Goal: Contribute content: Contribute content

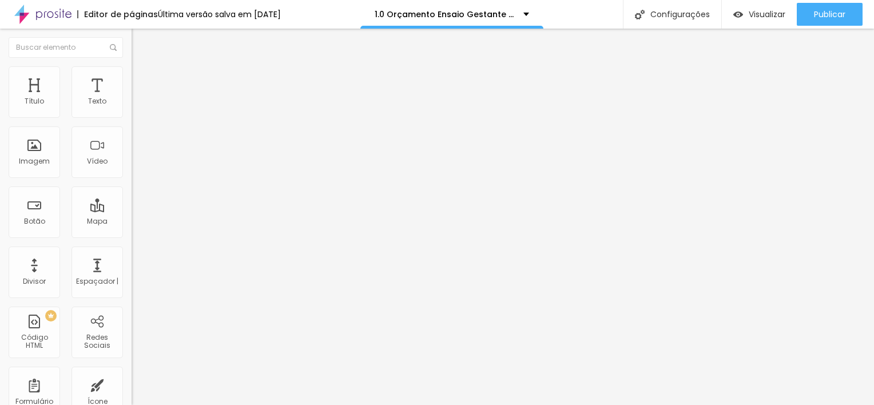
click at [136, 166] on icon "button" at bounding box center [139, 162] width 7 height 7
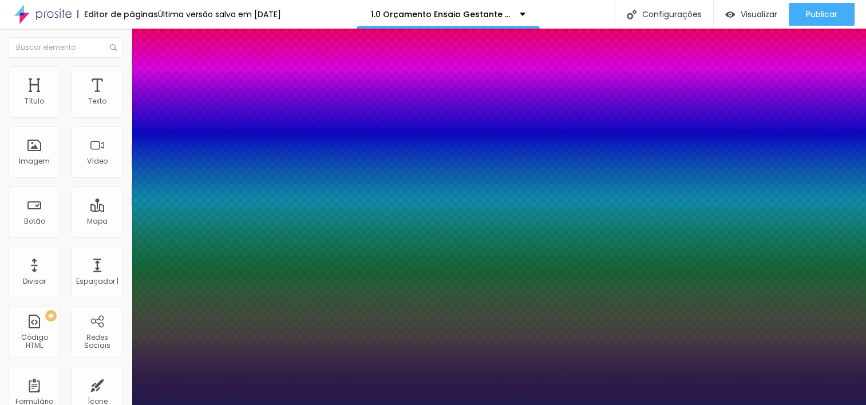
type input "1"
click at [447, 405] on div at bounding box center [433, 405] width 866 height 0
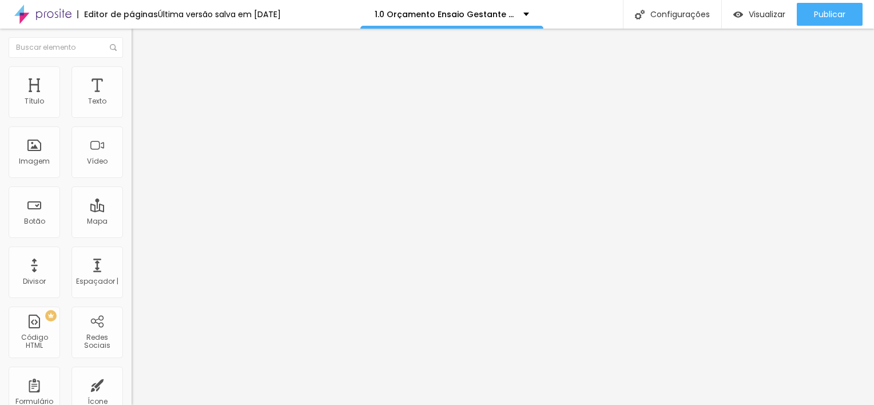
click at [132, 169] on button "button" at bounding box center [140, 163] width 16 height 12
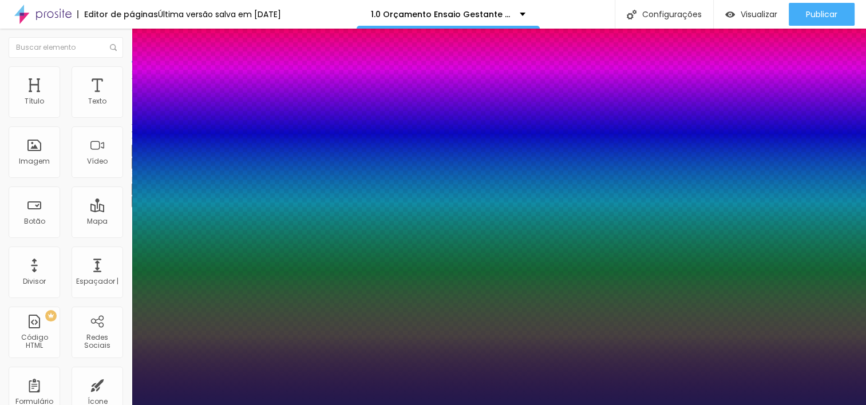
type input "1"
type input "19"
type input "1"
type input "20"
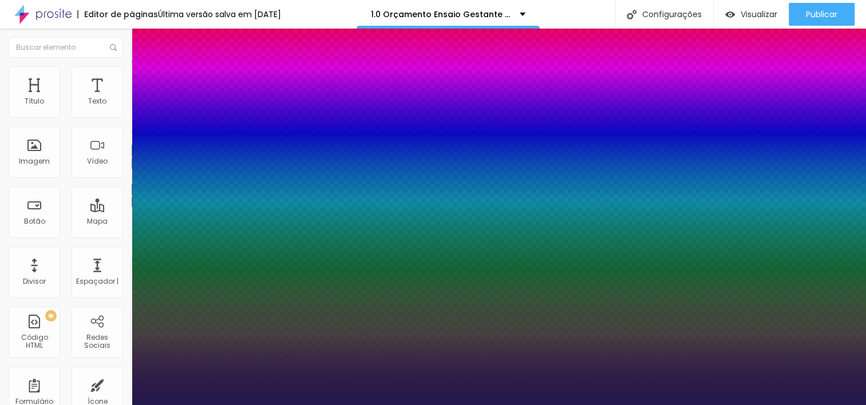
type input "20"
type input "1"
type input "21"
type input "1"
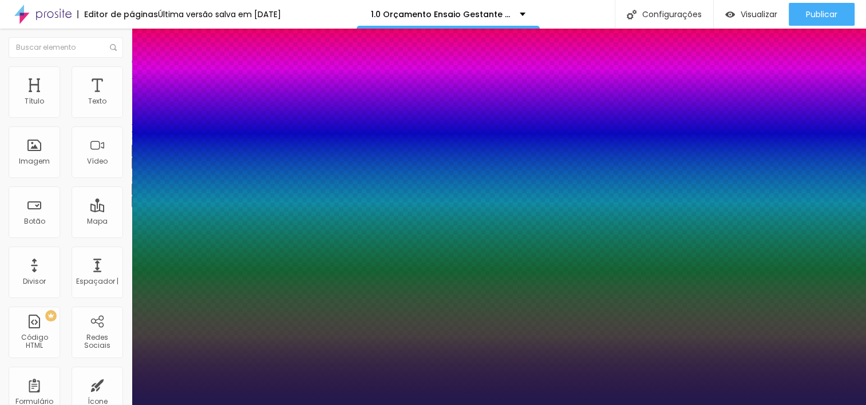
type input "22"
type input "1"
type input "23"
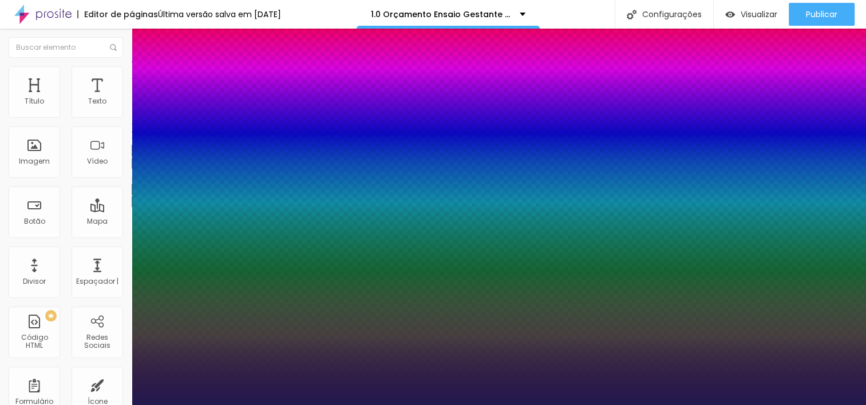
type input "1"
type input "24"
type input "1"
type input "25"
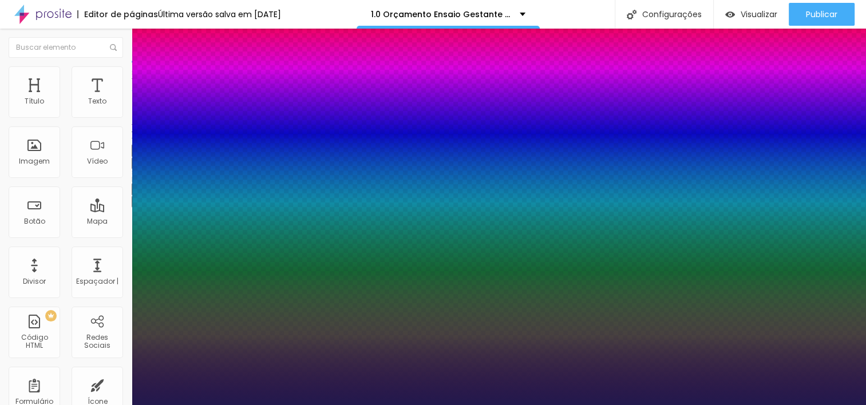
type input "25"
type input "1"
type input "25"
type input "1"
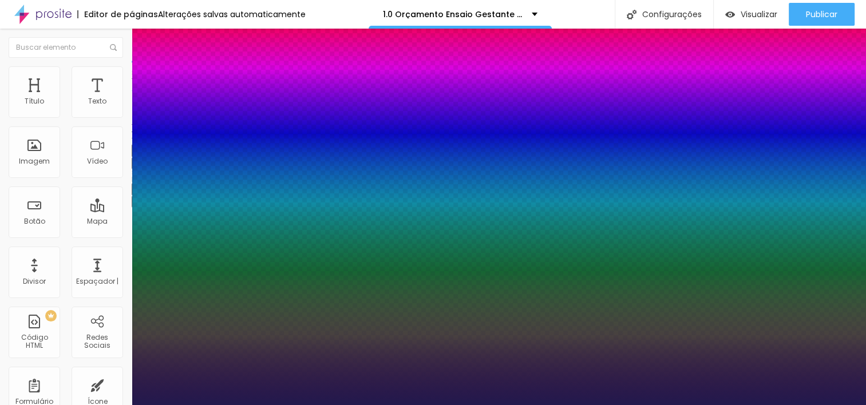
click at [458, 405] on div at bounding box center [433, 405] width 866 height 0
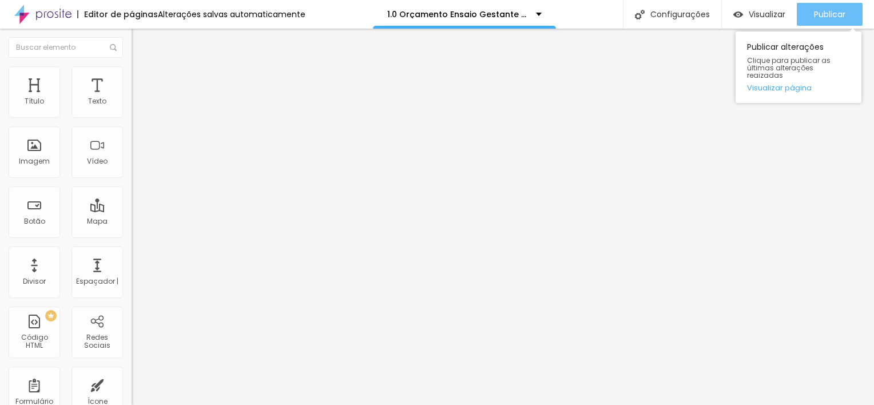
click at [820, 18] on span "Publicar" at bounding box center [829, 14] width 31 height 9
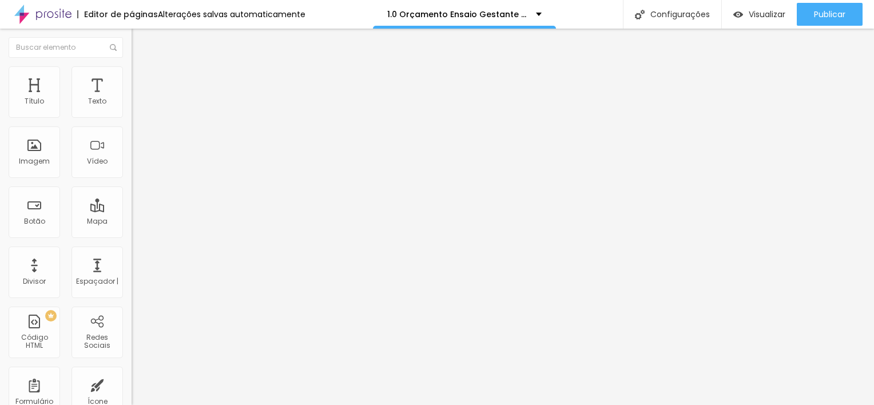
click at [132, 169] on button "button" at bounding box center [140, 163] width 16 height 12
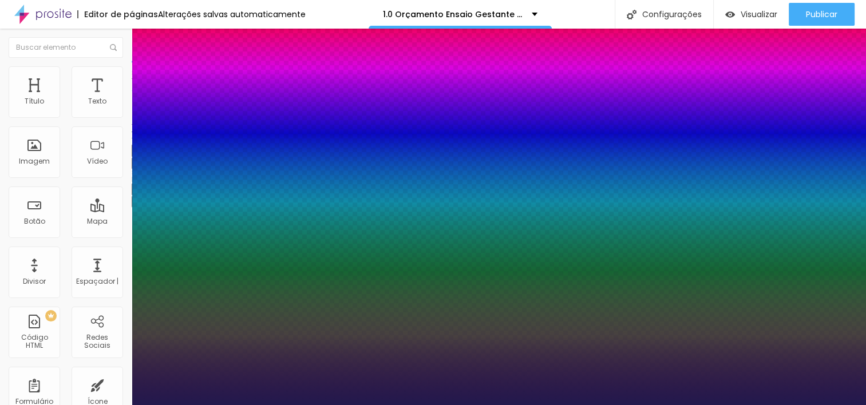
type input "1"
click at [629, 405] on div at bounding box center [433, 405] width 866 height 0
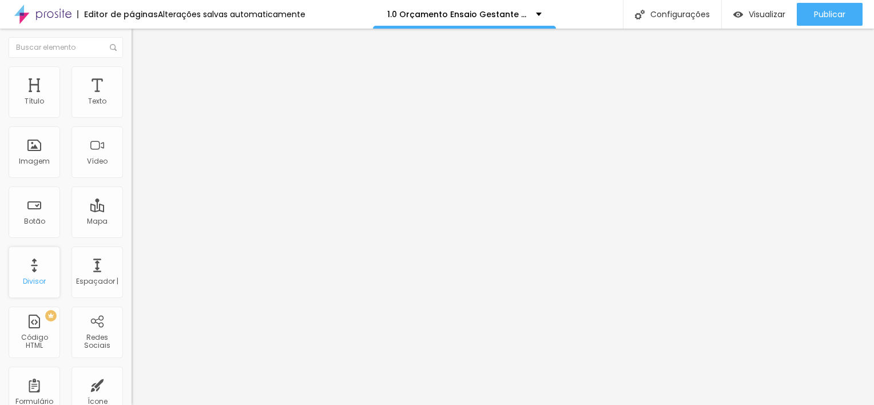
click at [42, 274] on div "Divisor" at bounding box center [34, 272] width 51 height 51
click at [136, 166] on icon "button" at bounding box center [139, 162] width 7 height 7
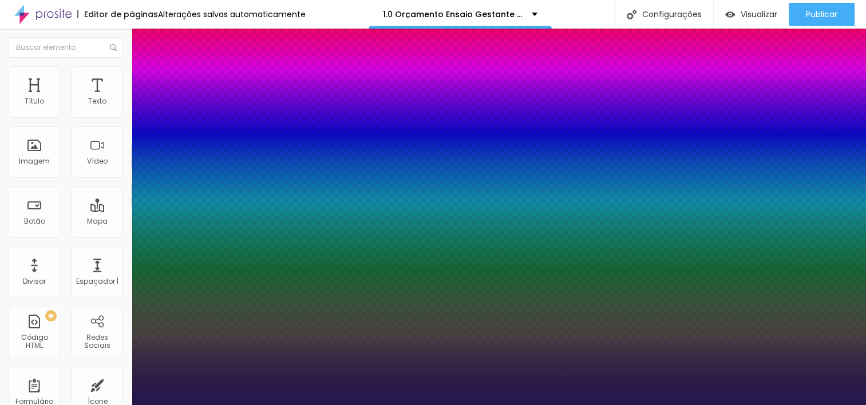
type input "1"
drag, startPoint x: 252, startPoint y: 323, endPoint x: 258, endPoint y: 323, distance: 6.3
type input "8"
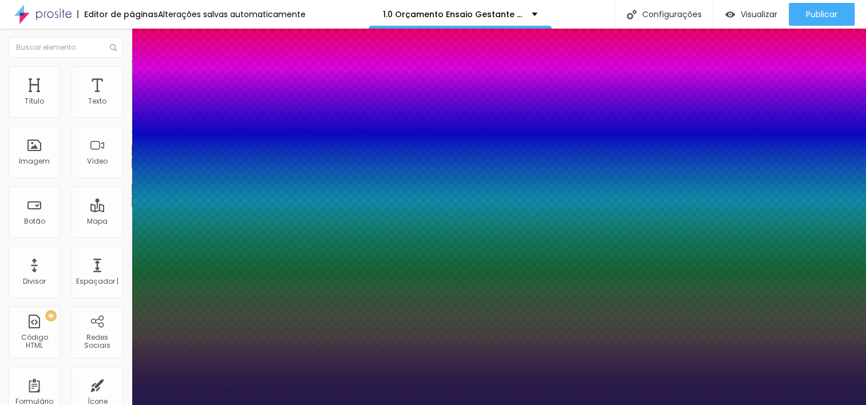
type input "3"
type input "1"
type input "35"
type input "1"
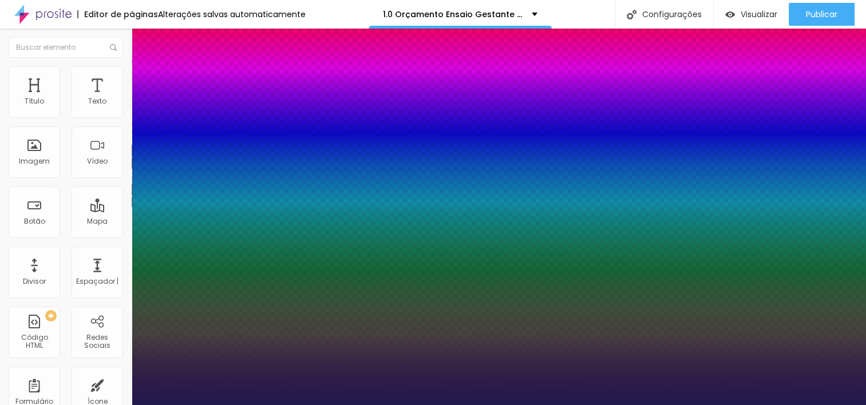
type input "35"
click at [433, 405] on div at bounding box center [433, 405] width 866 height 0
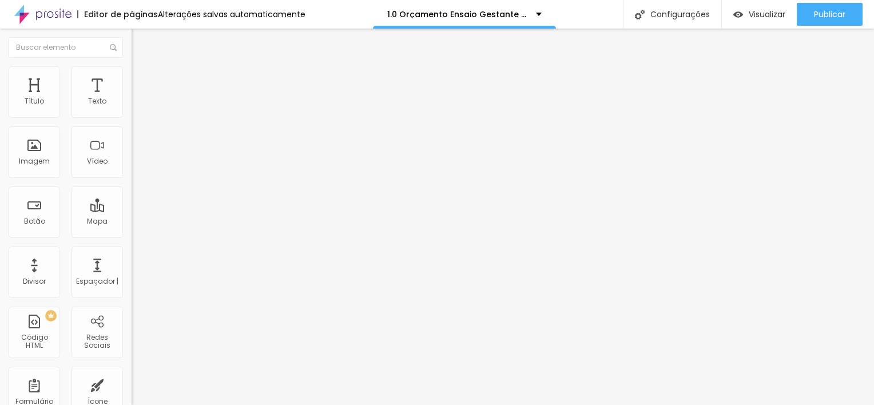
click at [132, 169] on button "button" at bounding box center [140, 163] width 16 height 12
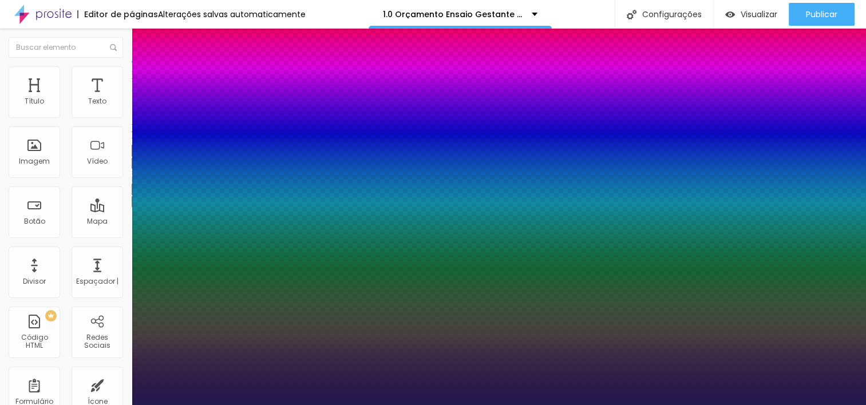
type input "1"
click at [359, 405] on div at bounding box center [433, 405] width 866 height 0
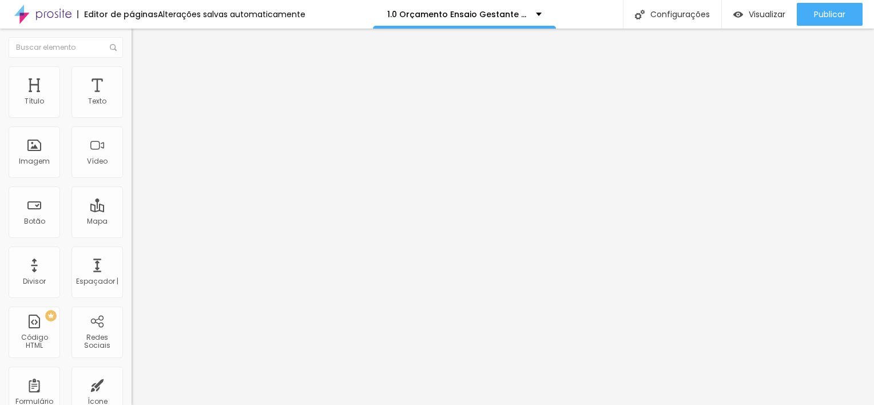
click at [132, 169] on button "button" at bounding box center [140, 163] width 16 height 12
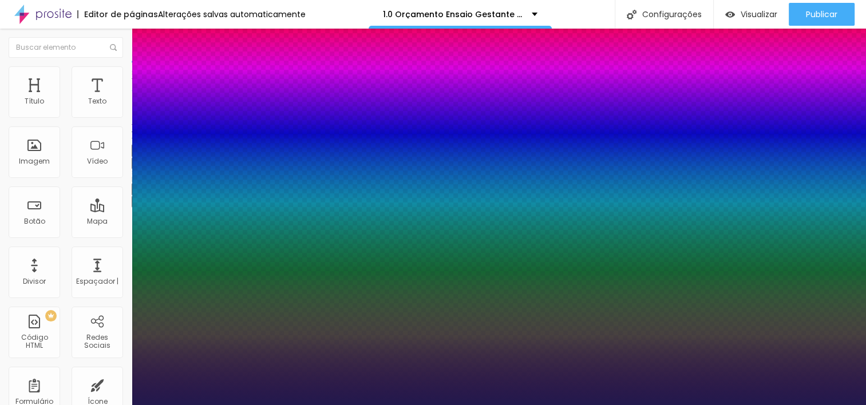
type input "1"
click at [344, 405] on div at bounding box center [433, 405] width 866 height 0
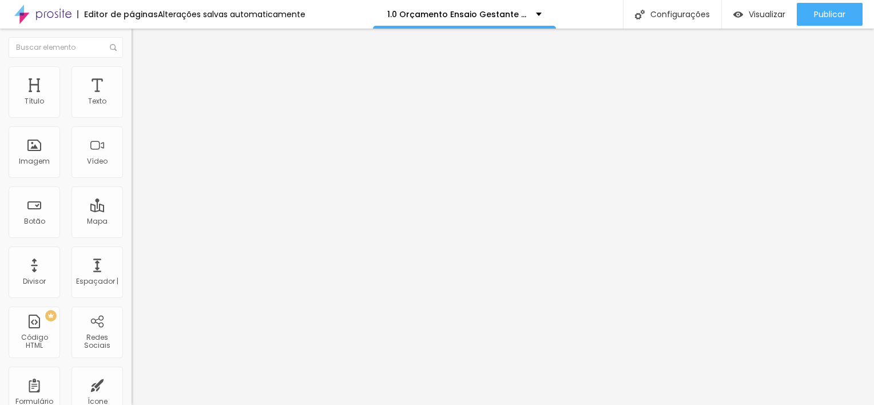
click at [132, 169] on button "button" at bounding box center [140, 163] width 16 height 12
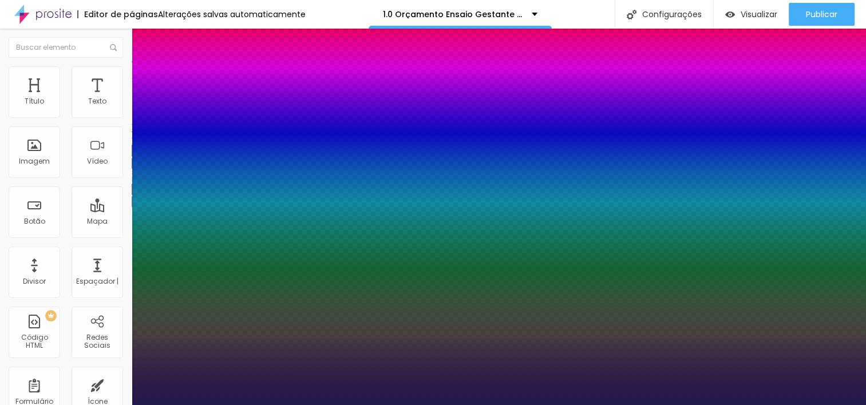
type input "1"
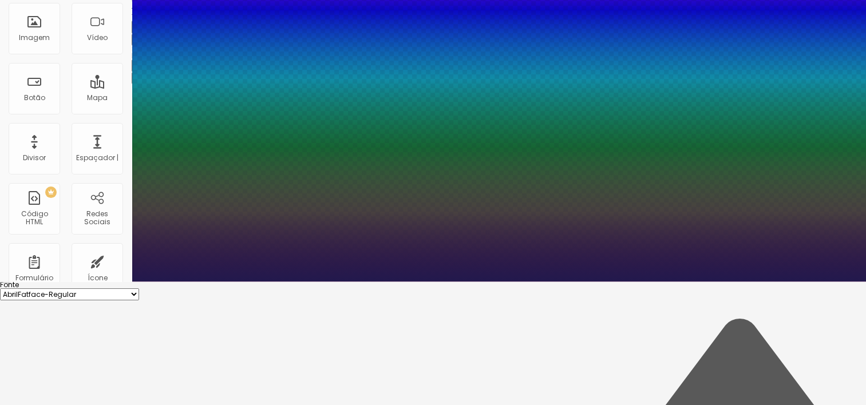
scroll to position [124, 0]
click at [375, 282] on div at bounding box center [433, 282] width 866 height 0
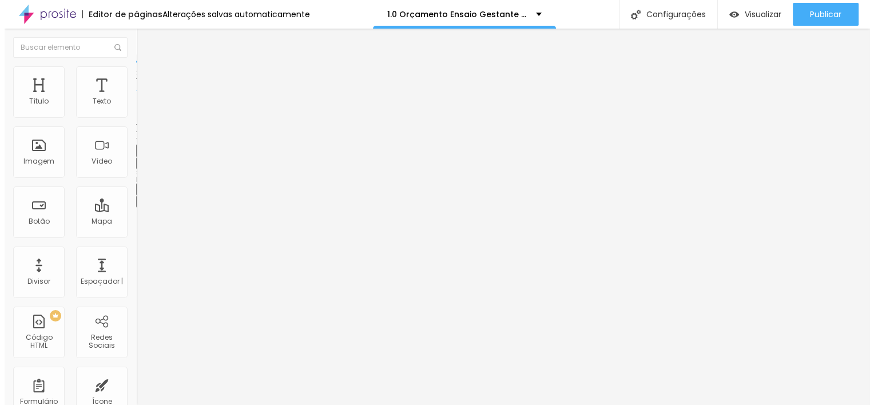
scroll to position [0, 0]
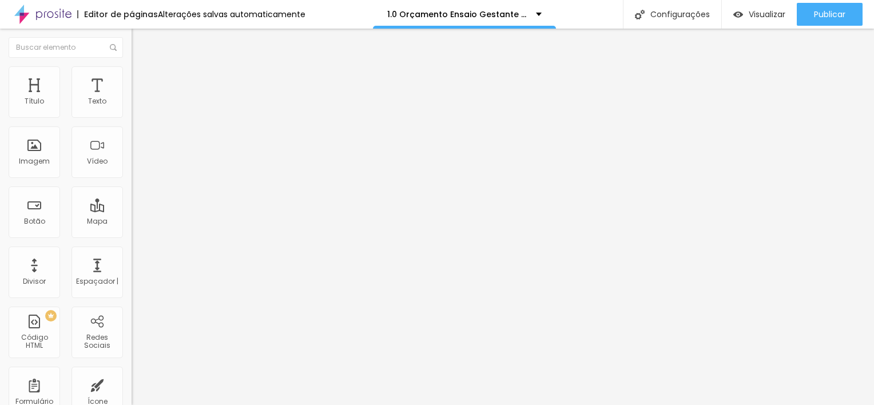
click at [137, 165] on icon "button" at bounding box center [139, 162] width 5 height 5
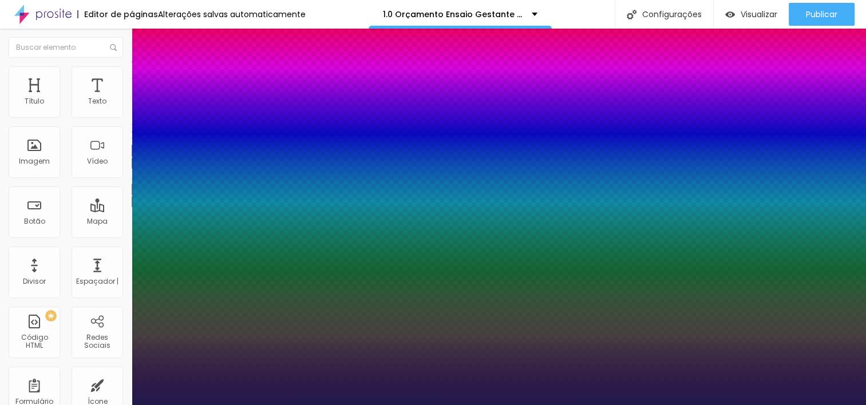
type input "1"
drag, startPoint x: 255, startPoint y: 322, endPoint x: 261, endPoint y: 323, distance: 6.9
type input "8"
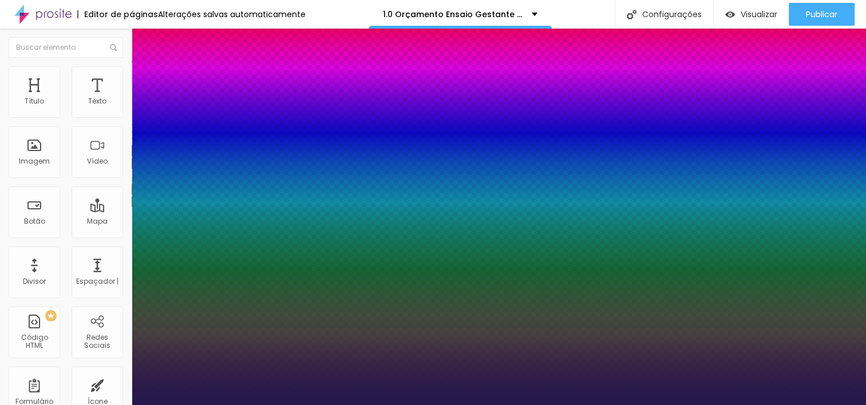
type input "3"
type input "1"
type input "8"
type input "0"
type input "1"
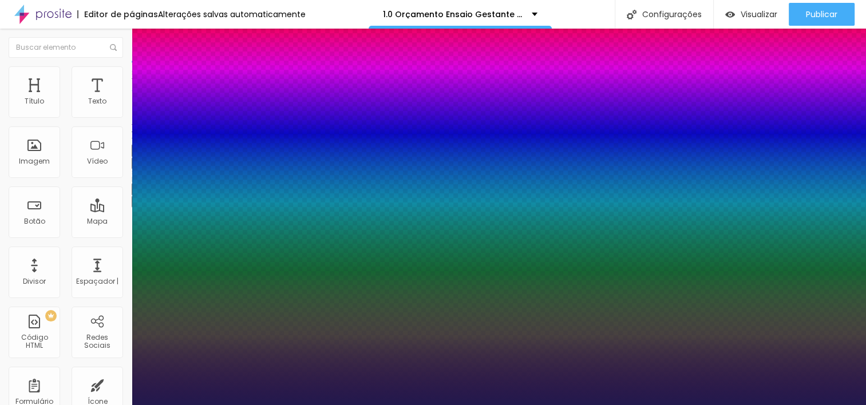
type input "8"
type input "1"
type input "8"
type input "02"
type input "1"
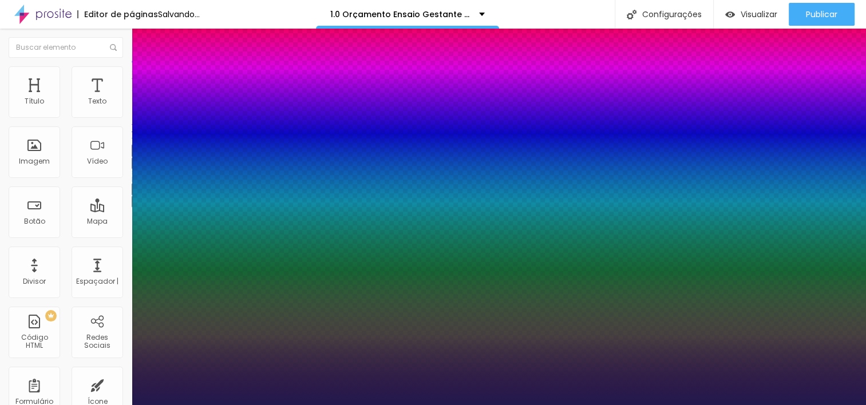
type input "20"
type input "020"
type input "1"
type input "020"
click at [373, 405] on div at bounding box center [433, 405] width 866 height 0
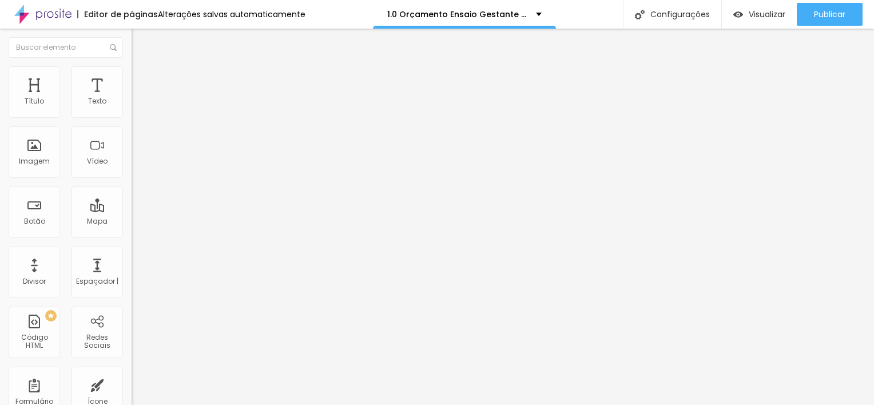
click at [132, 157] on button "Voltar ao padrão" at bounding box center [171, 150] width 78 height 13
click at [132, 169] on button "button" at bounding box center [140, 163] width 16 height 12
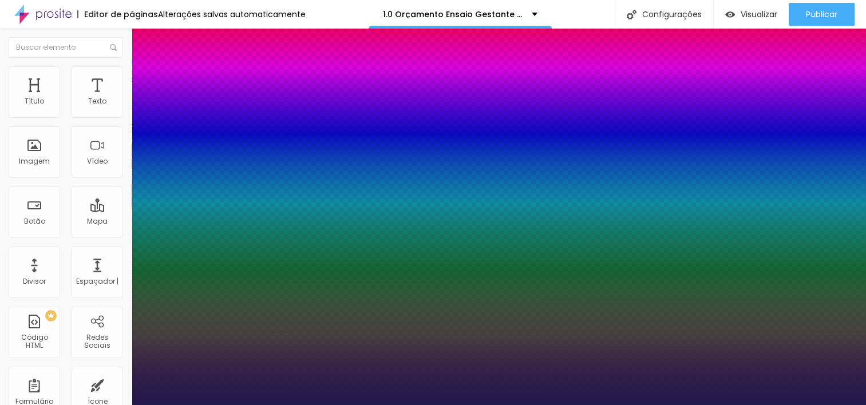
type input "1"
type input "12"
type input "1"
type input "19"
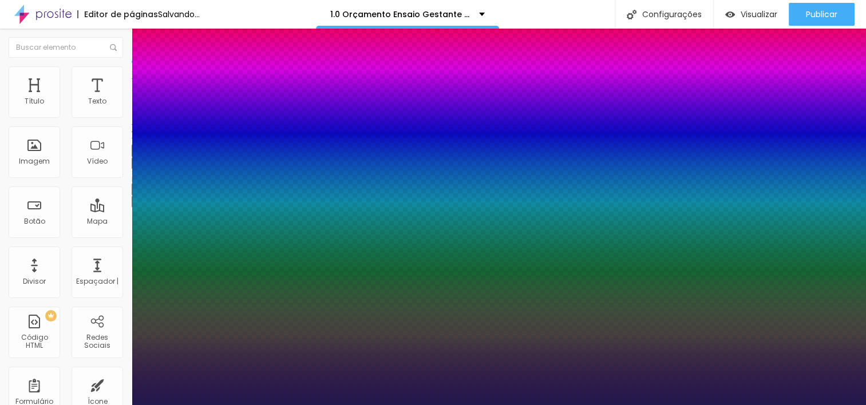
type input "19"
type input "1"
type input "20"
type input "1"
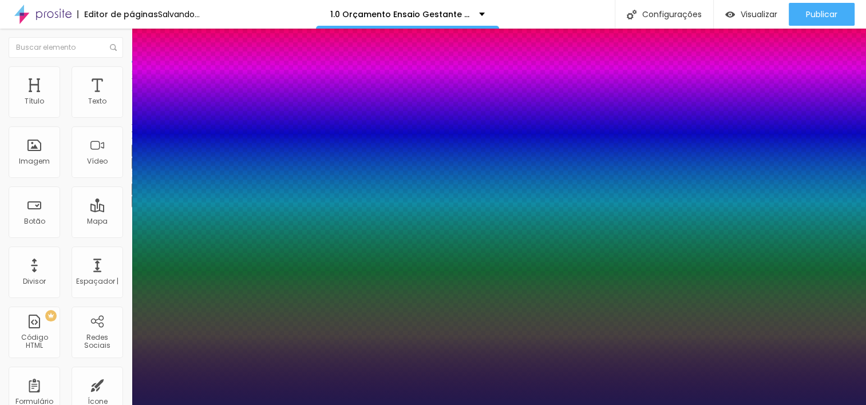
type input "21"
type input "1"
type input "22"
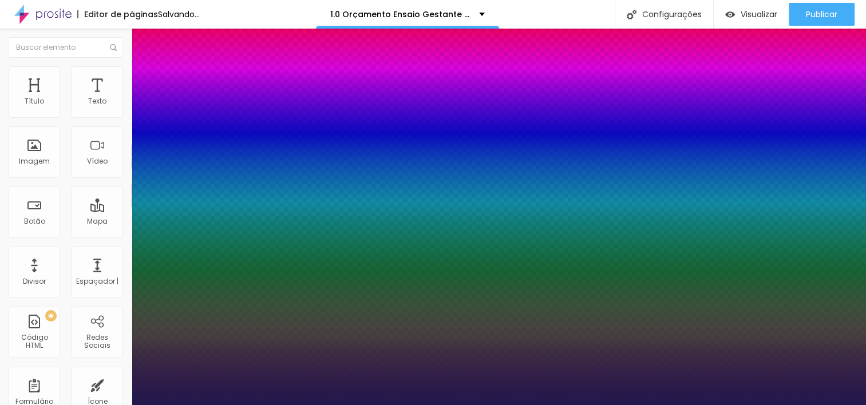
type input "1"
type input "23"
type input "1"
type input "24"
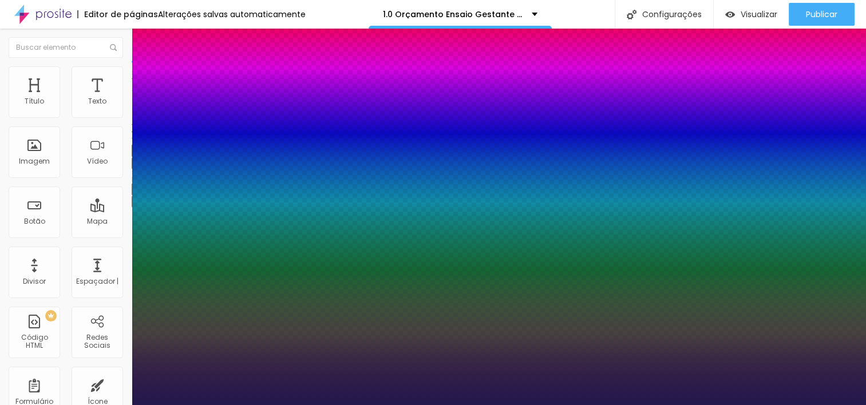
type input "24"
type input "1"
type input "25"
type input "1"
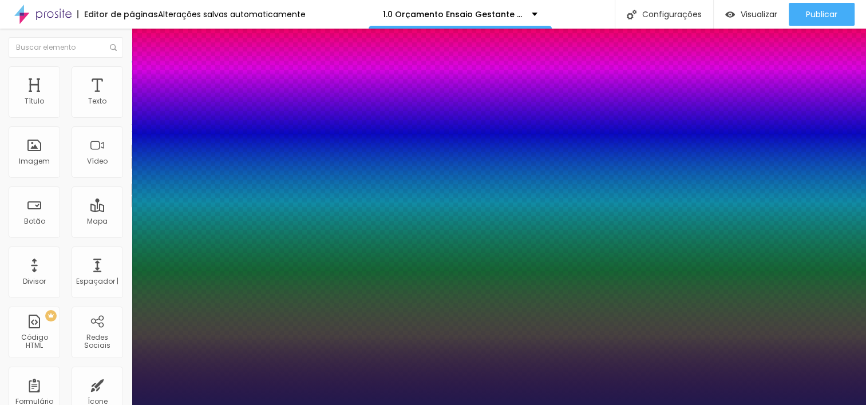
type input "26"
type input "1"
type input "27"
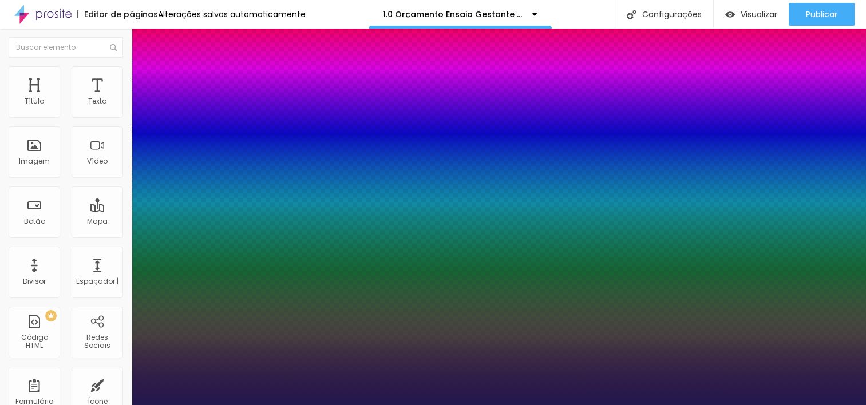
type input "1"
type input "28"
type input "1"
type input "29"
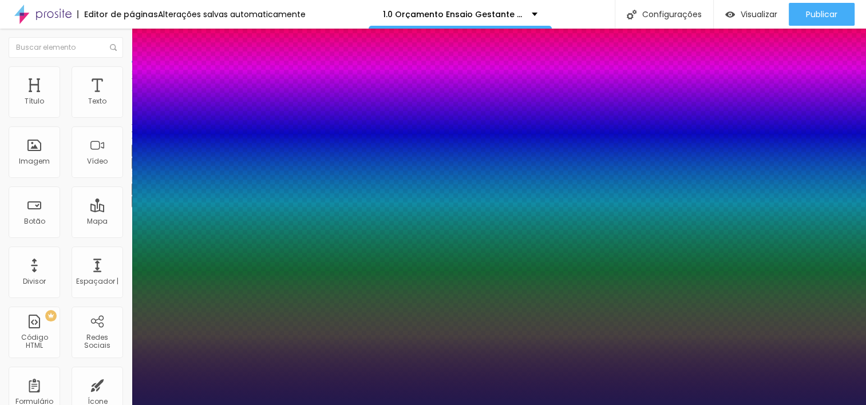
type input "29"
type input "1"
type input "30"
type input "1"
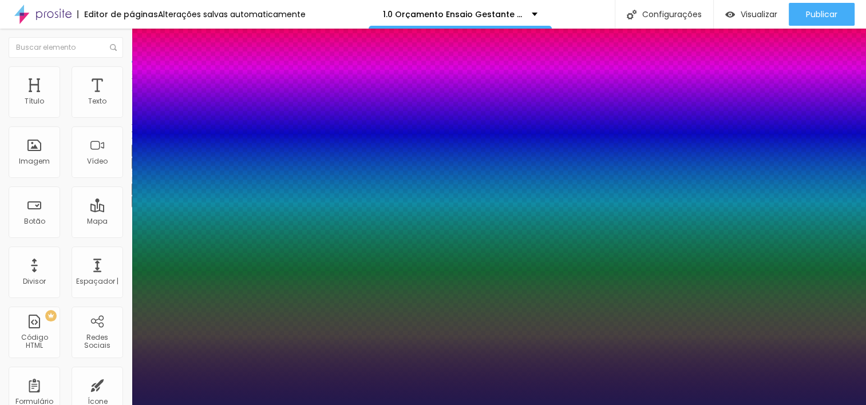
type input "31"
type input "1"
type input "32"
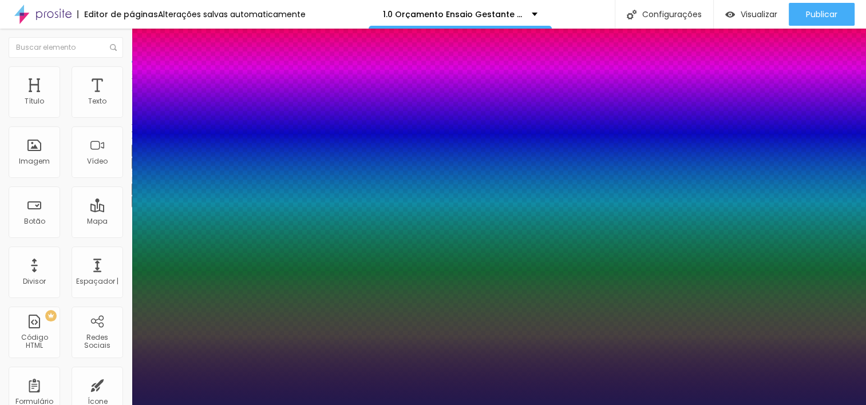
type input "1"
type input "33"
type input "1"
type input "34"
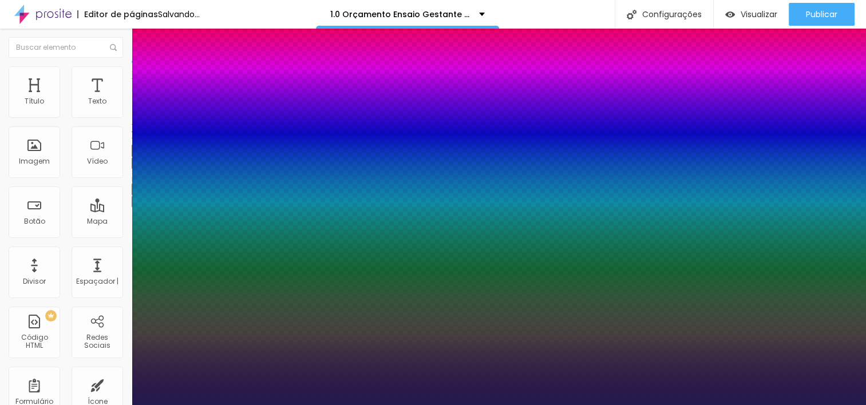
type input "34"
type input "1"
type input "35"
type input "1"
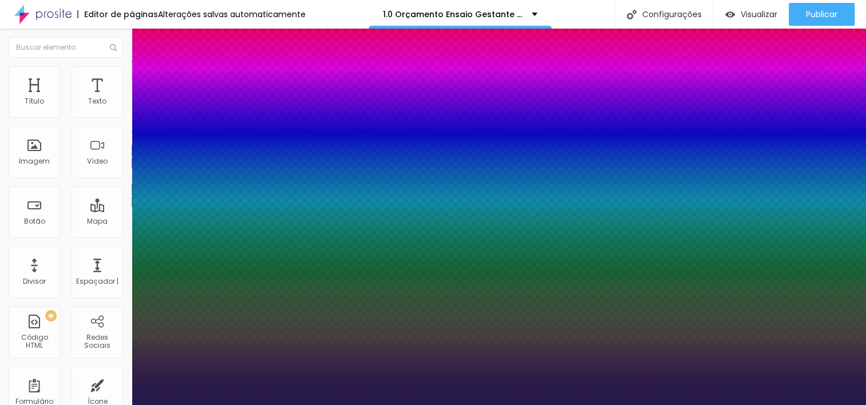
drag, startPoint x: 150, startPoint y: 320, endPoint x: 172, endPoint y: 323, distance: 21.3
type input "35"
click at [449, 405] on div at bounding box center [433, 405] width 866 height 0
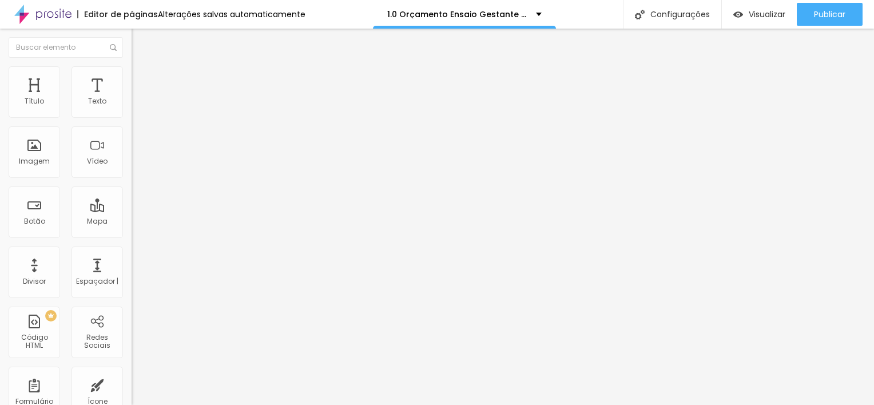
click at [140, 44] on img "button" at bounding box center [144, 41] width 9 height 9
click at [132, 110] on button "button" at bounding box center [140, 104] width 16 height 12
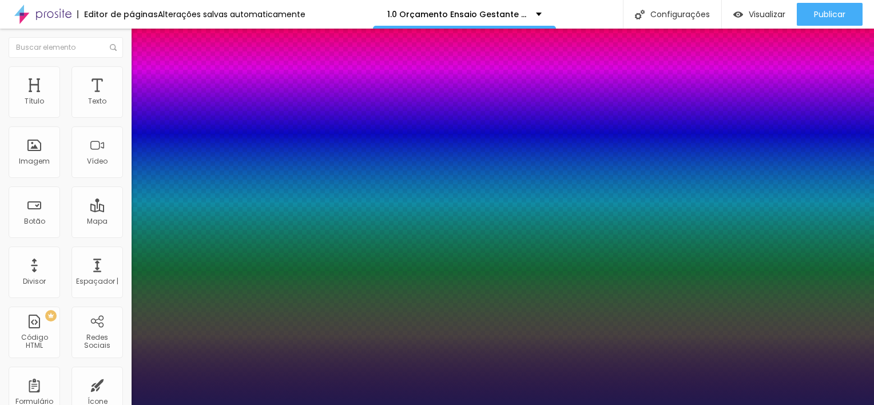
type input "1"
click at [86, 405] on div at bounding box center [437, 405] width 874 height 0
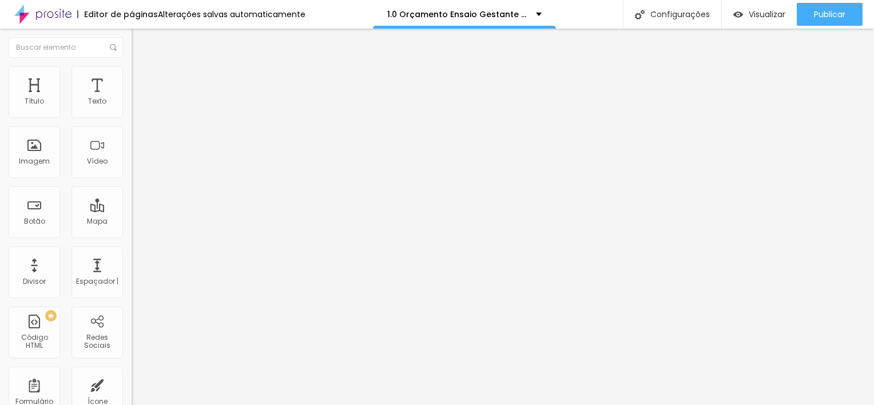
click at [132, 76] on li "Avançado" at bounding box center [198, 71] width 132 height 11
click at [132, 66] on li "Estilo" at bounding box center [198, 60] width 132 height 11
click at [132, 190] on div "Editar Texto Estilo Avançado Tipografia Voltar ao padrão Sombra DESATIVADO Volt…" at bounding box center [198, 217] width 132 height 376
click at [132, 221] on div "Editar Texto Estilo Avançado Tipografia Voltar ao padrão Sombra DESATIVADO Volt…" at bounding box center [198, 217] width 132 height 376
click at [137, 165] on icon "button" at bounding box center [139, 162] width 5 height 5
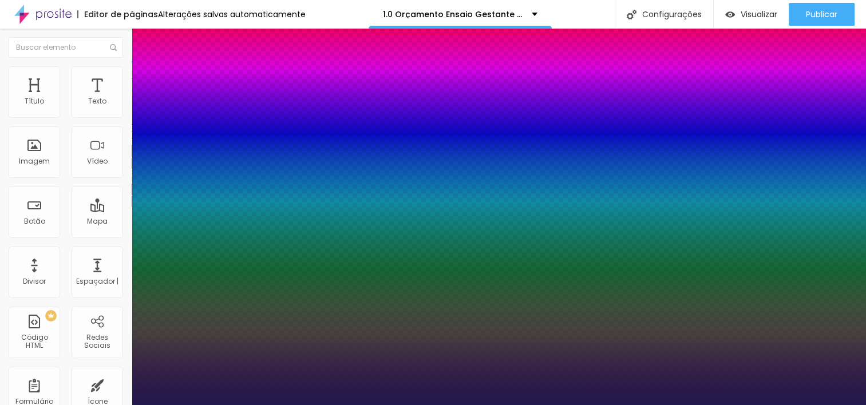
type input "1"
type input "21"
type input "1"
type input "22"
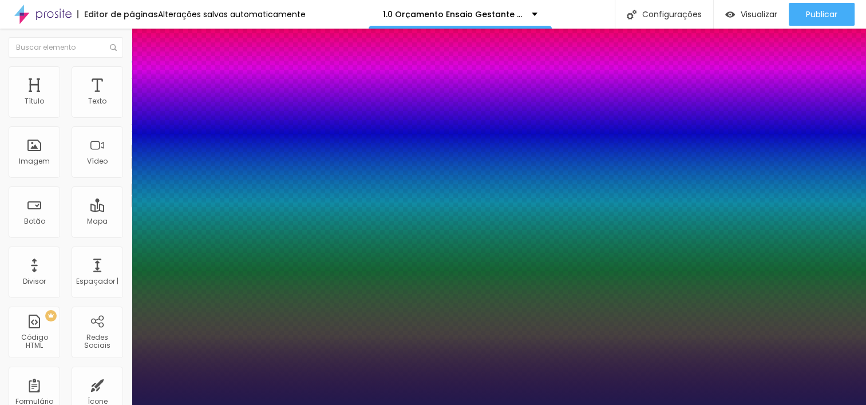
type input "22"
type input "1"
type input "21"
type input "1"
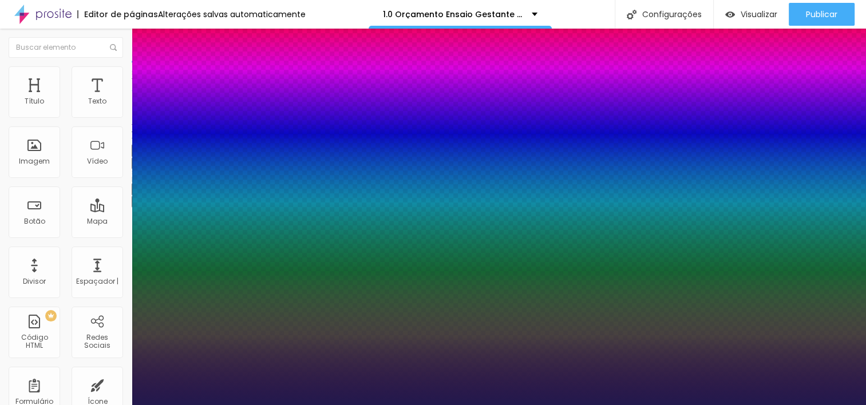
type input "20"
type input "1"
type input "20"
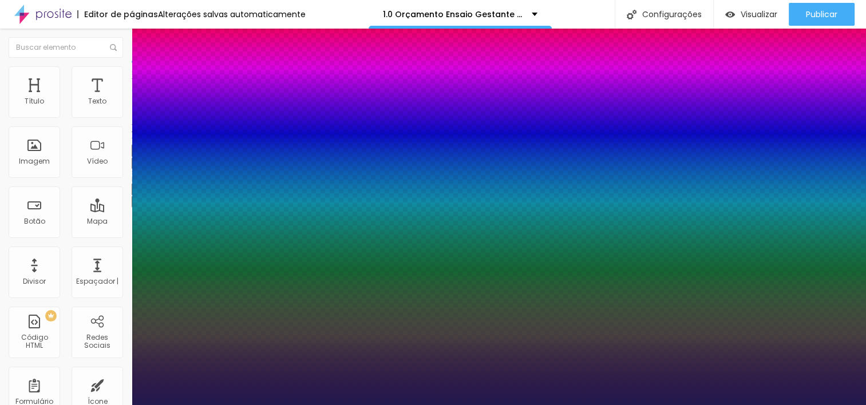
click at [427, 405] on div at bounding box center [433, 405] width 866 height 0
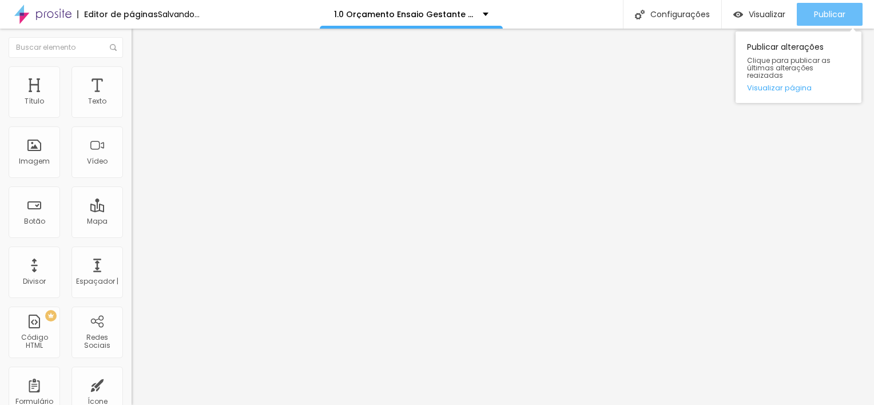
click at [818, 14] on span "Publicar" at bounding box center [829, 14] width 31 height 9
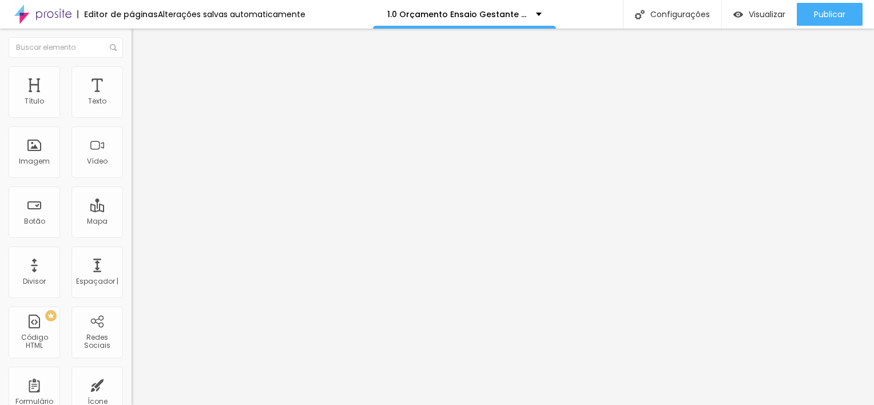
click at [132, 113] on img at bounding box center [136, 109] width 8 height 8
click at [132, 104] on img at bounding box center [136, 100] width 8 height 8
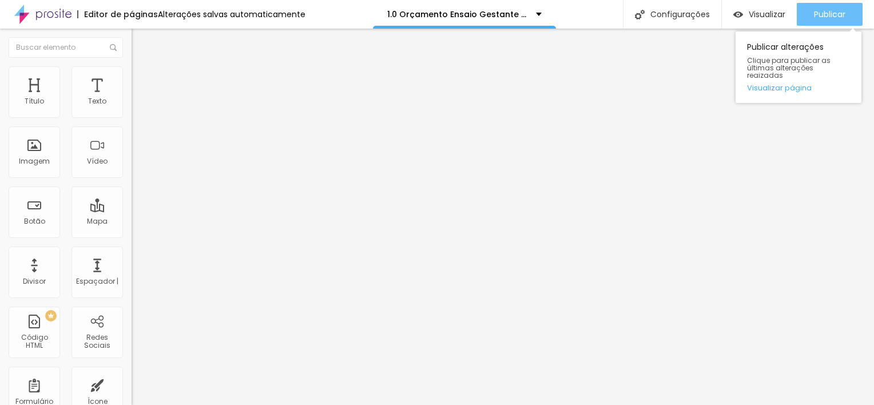
click at [827, 11] on span "Publicar" at bounding box center [829, 14] width 31 height 9
click at [840, 18] on span "Publicar" at bounding box center [829, 14] width 31 height 9
click at [826, 15] on span "Publicar" at bounding box center [829, 14] width 31 height 9
click at [821, 16] on span "Publicar" at bounding box center [829, 14] width 31 height 9
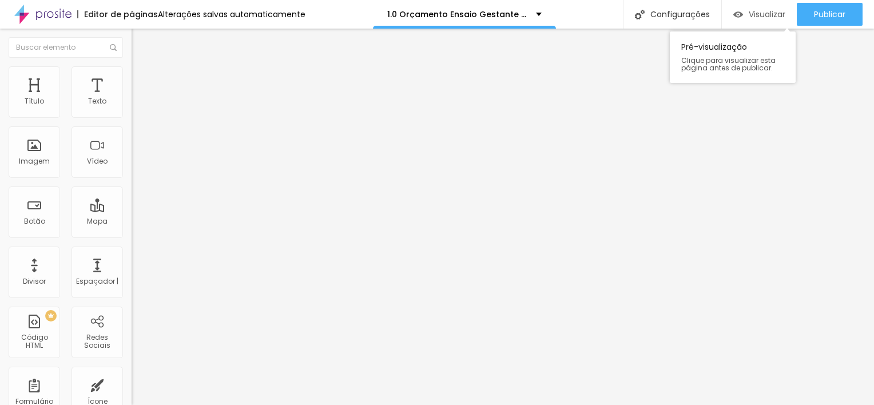
click at [769, 16] on span "Visualizar" at bounding box center [767, 14] width 37 height 9
click at [136, 166] on icon "button" at bounding box center [139, 162] width 7 height 7
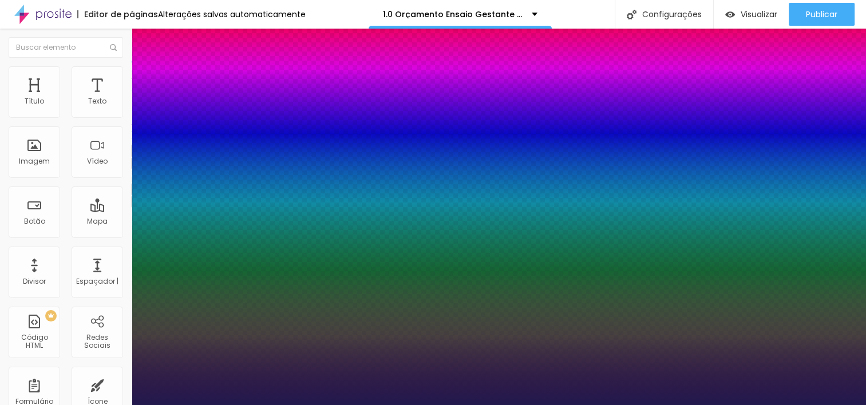
type input "1"
type input "26"
type input "1"
type input "25"
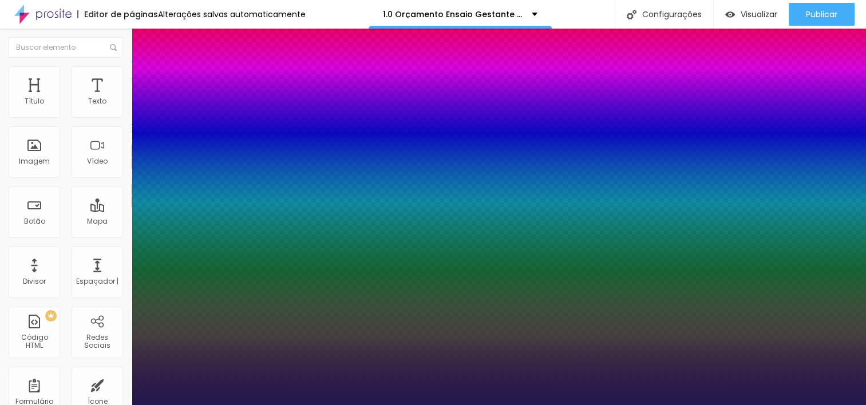
type input "25"
type input "1"
type input "24"
type input "1"
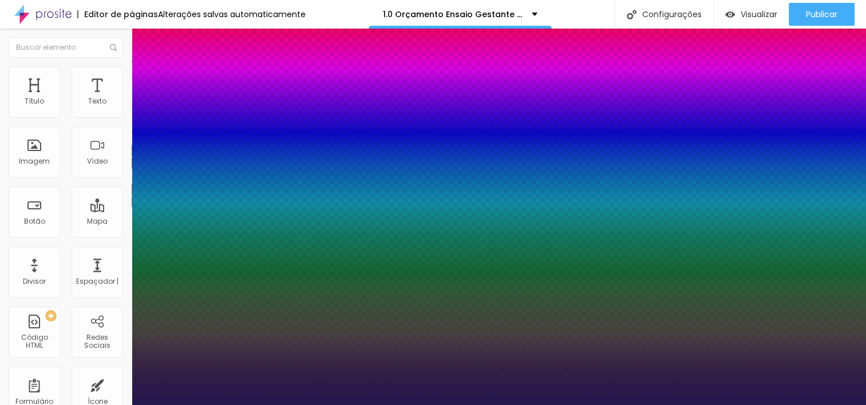
type input "23"
type input "1"
type input "23"
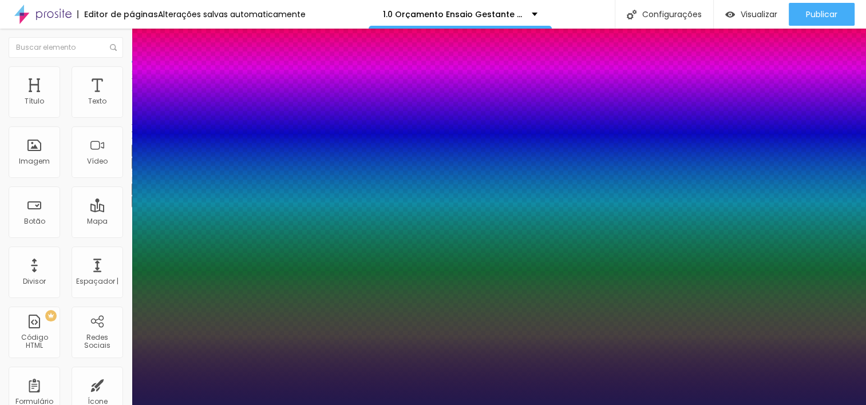
click at [752, 405] on div at bounding box center [433, 405] width 866 height 0
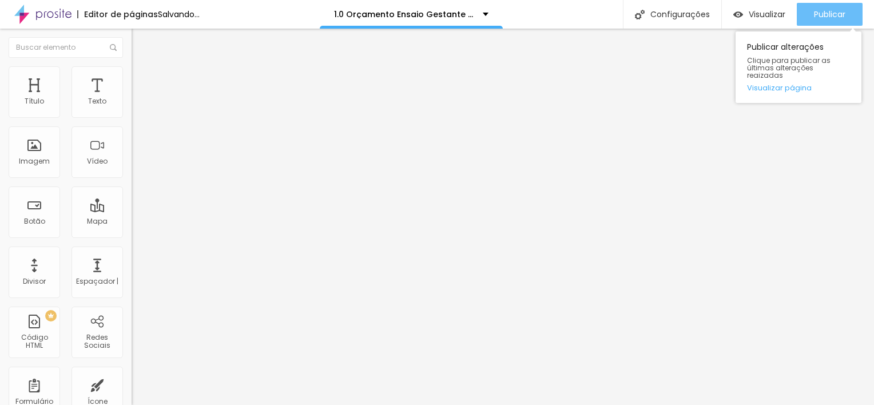
click at [845, 14] on span "Publicar" at bounding box center [829, 14] width 31 height 9
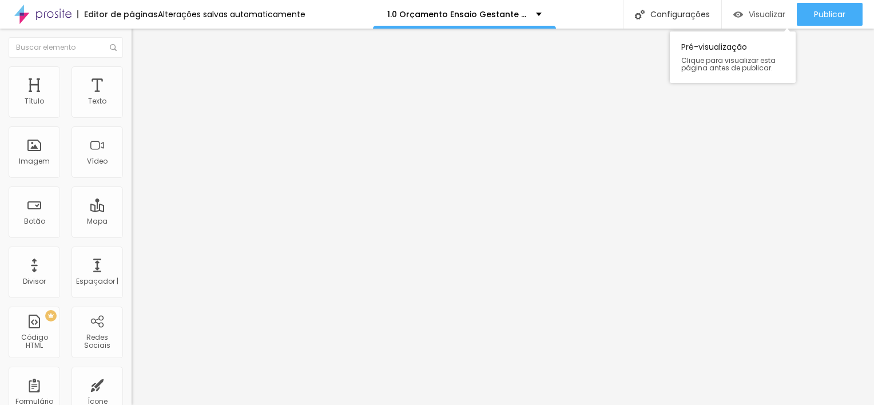
click at [771, 15] on span "Visualizar" at bounding box center [767, 14] width 37 height 9
